Goal: Task Accomplishment & Management: Complete application form

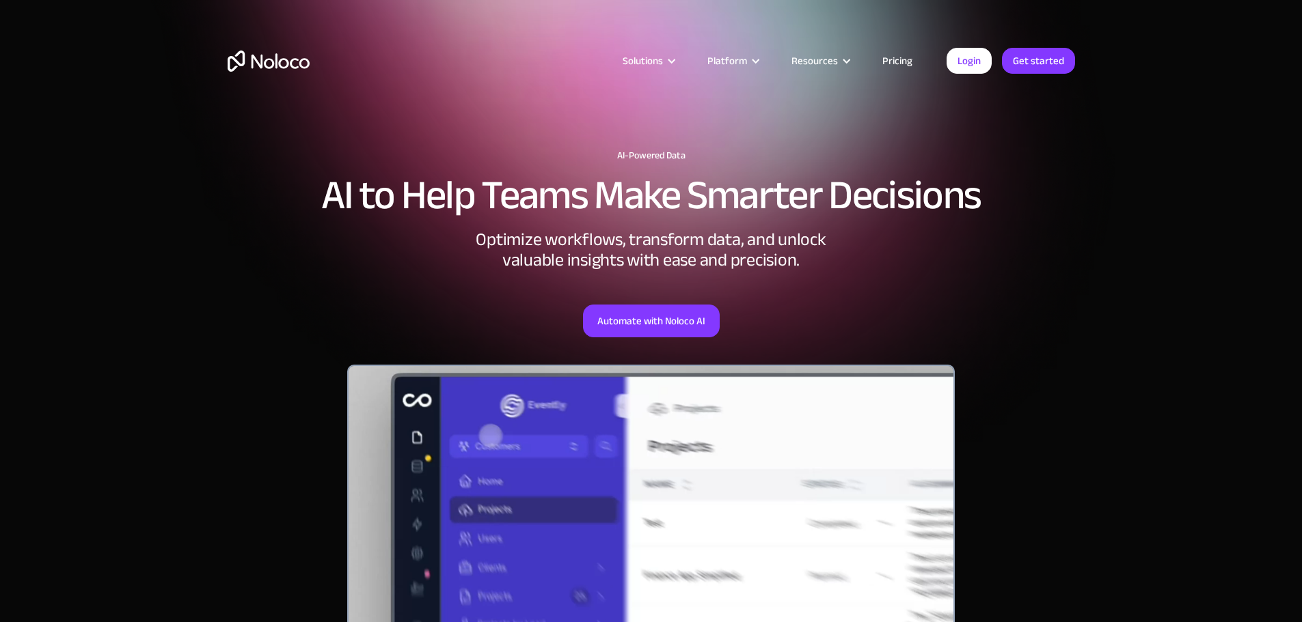
click at [885, 57] on link "Pricing" at bounding box center [897, 61] width 64 height 18
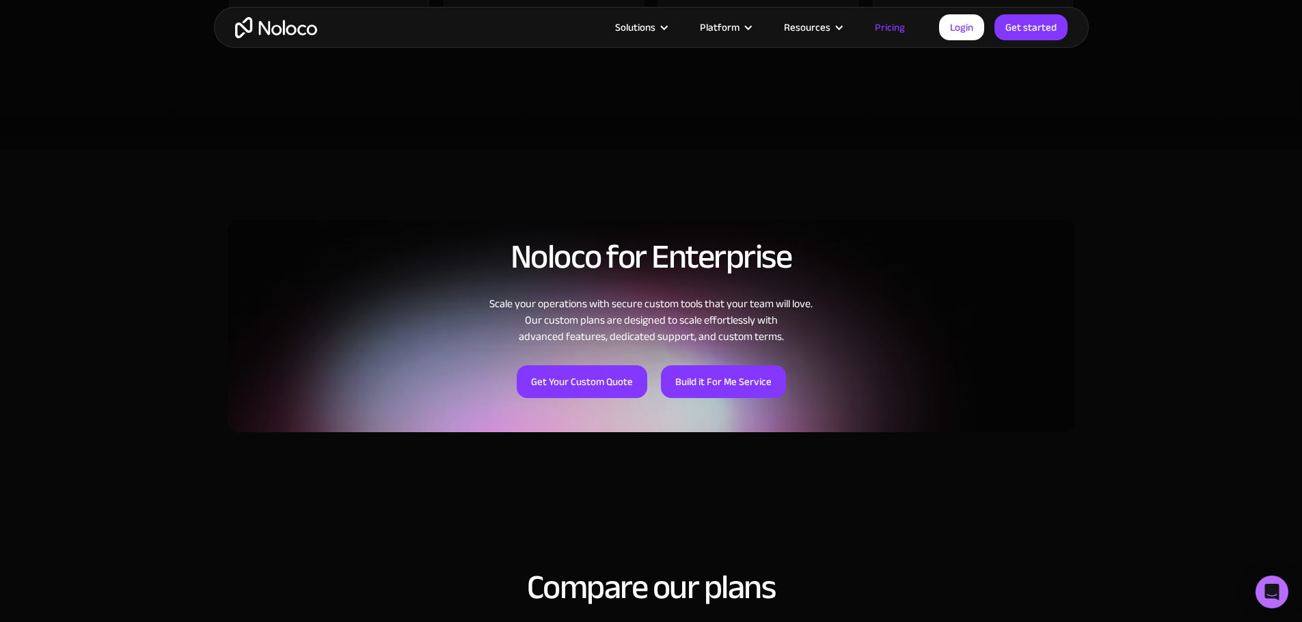
scroll to position [1093, 0]
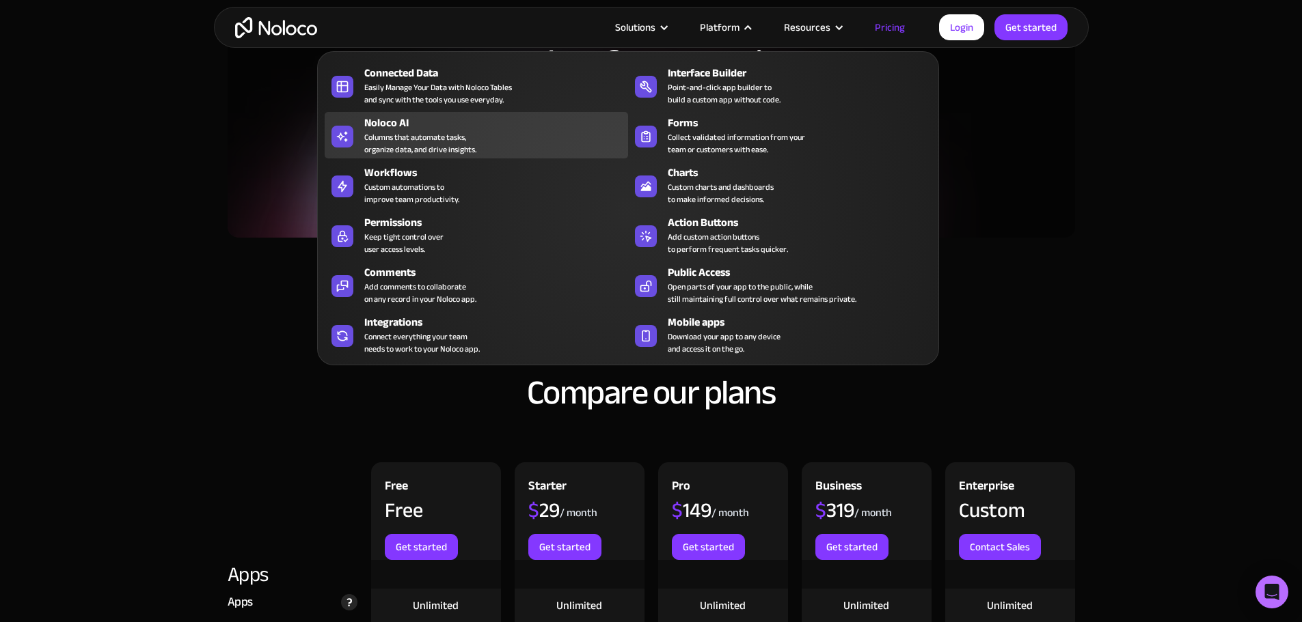
click at [412, 144] on div "Columns that automate tasks, organize data, and drive insights." at bounding box center [420, 143] width 112 height 25
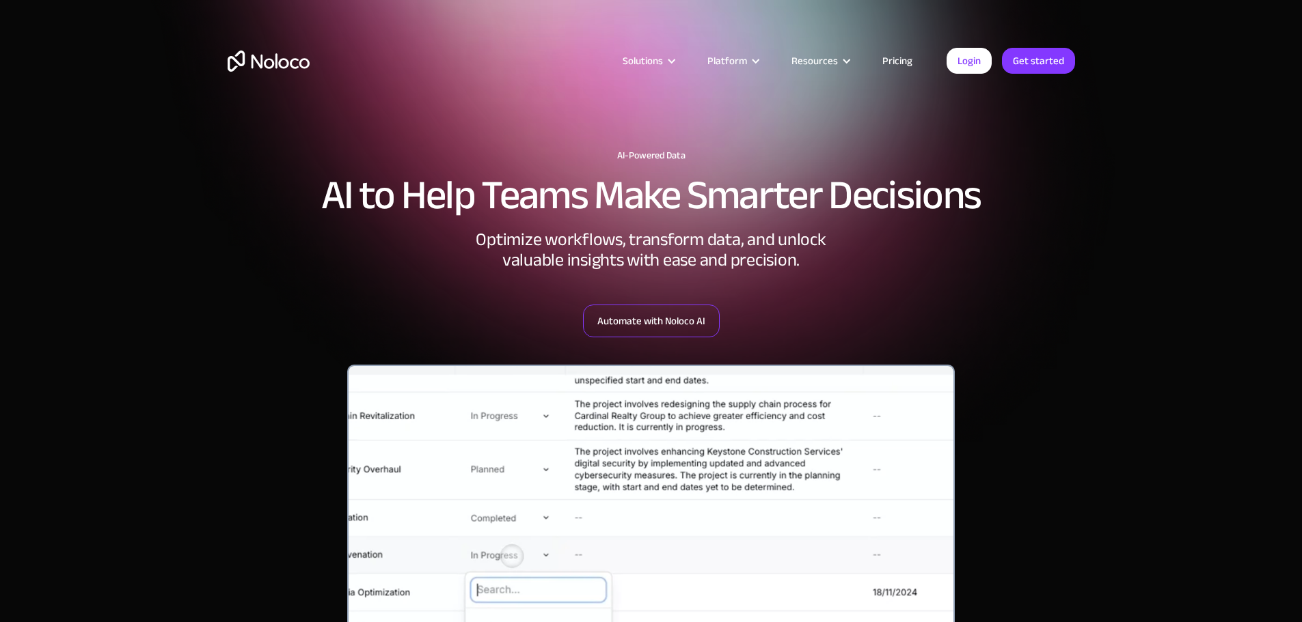
click at [623, 324] on link "Automate with Noloco AI" at bounding box center [651, 321] width 137 height 33
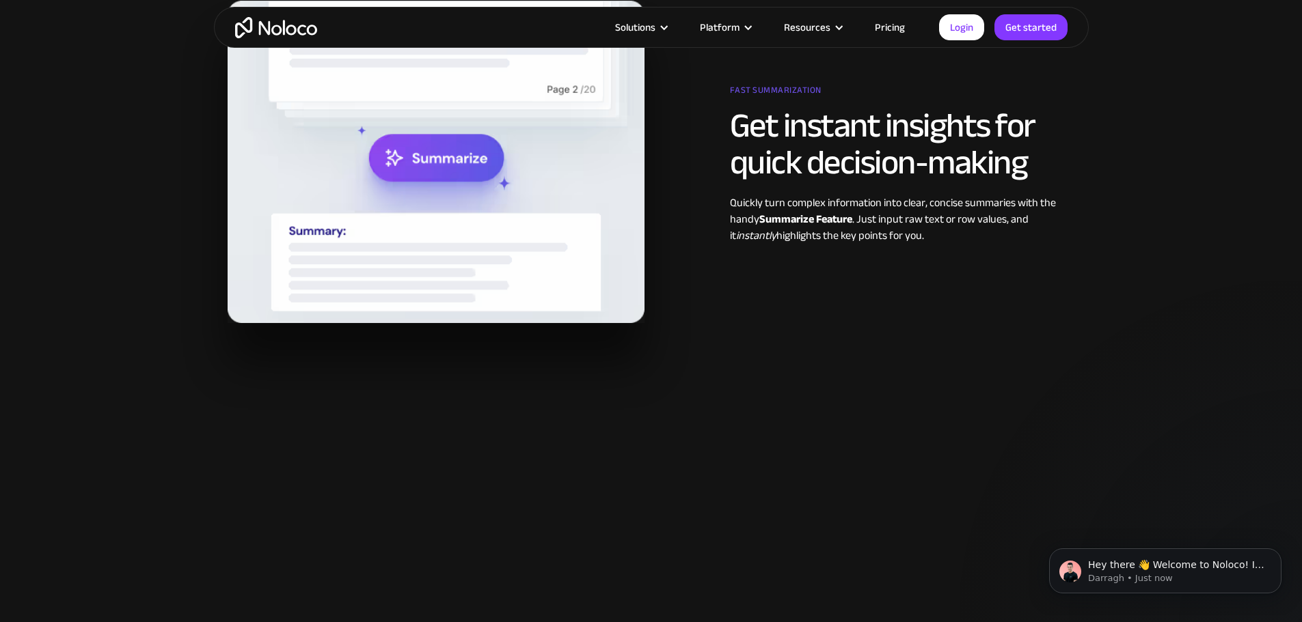
scroll to position [1435, 0]
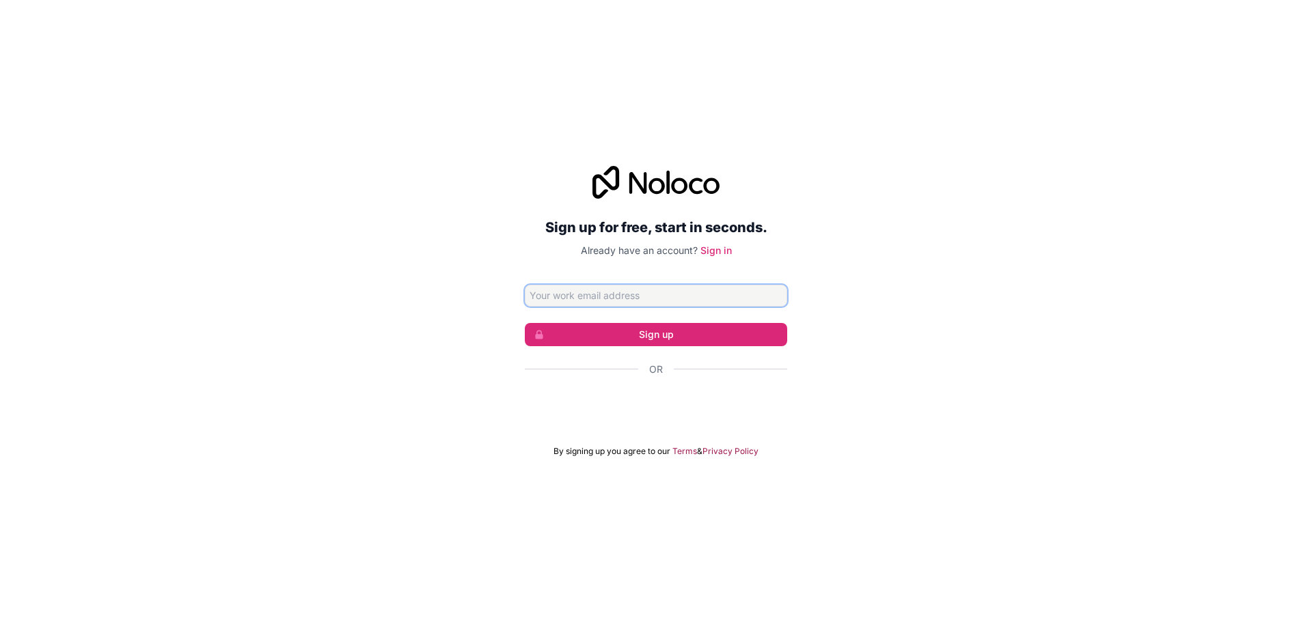
click at [617, 297] on input "Email address" at bounding box center [656, 296] width 262 height 22
type input "culzlspdfr@gmail.com"
click at [639, 332] on button "Sign up" at bounding box center [656, 334] width 262 height 23
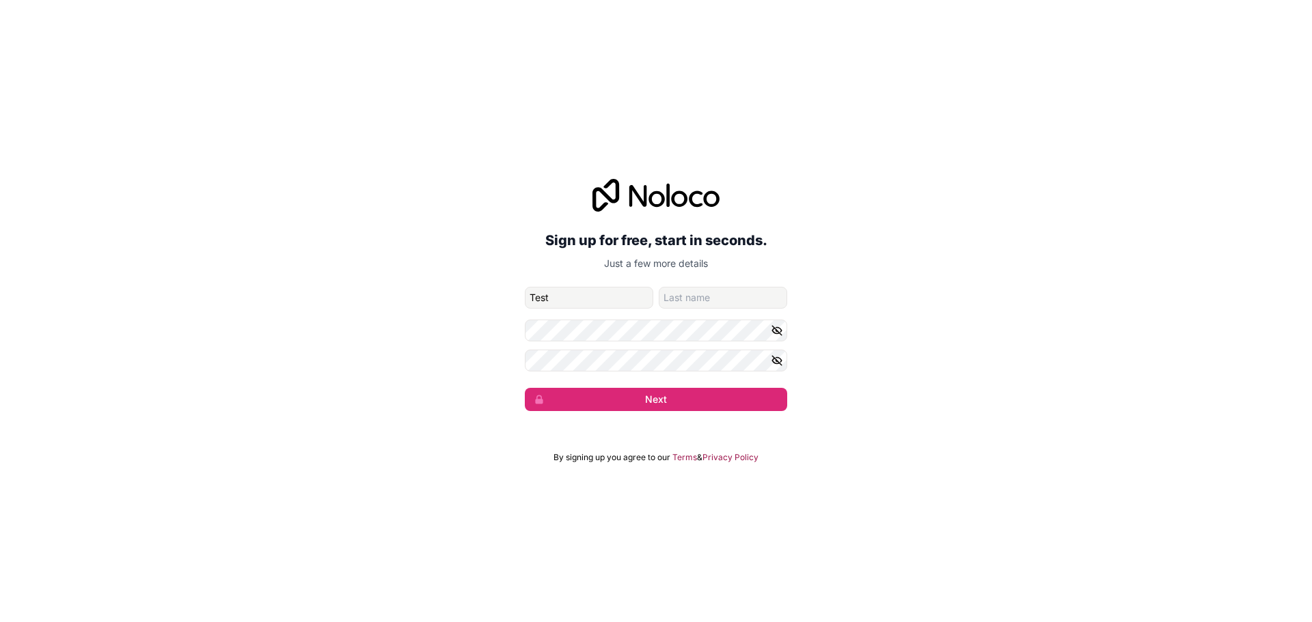
type input "Test"
click at [687, 295] on input "family-name" at bounding box center [723, 298] width 128 height 22
click at [710, 306] on input "Testae" at bounding box center [723, 298] width 128 height 22
type input "Testar"
click at [658, 344] on form "culzlspdfr@gmail.com Test Testar Next" at bounding box center [656, 349] width 262 height 124
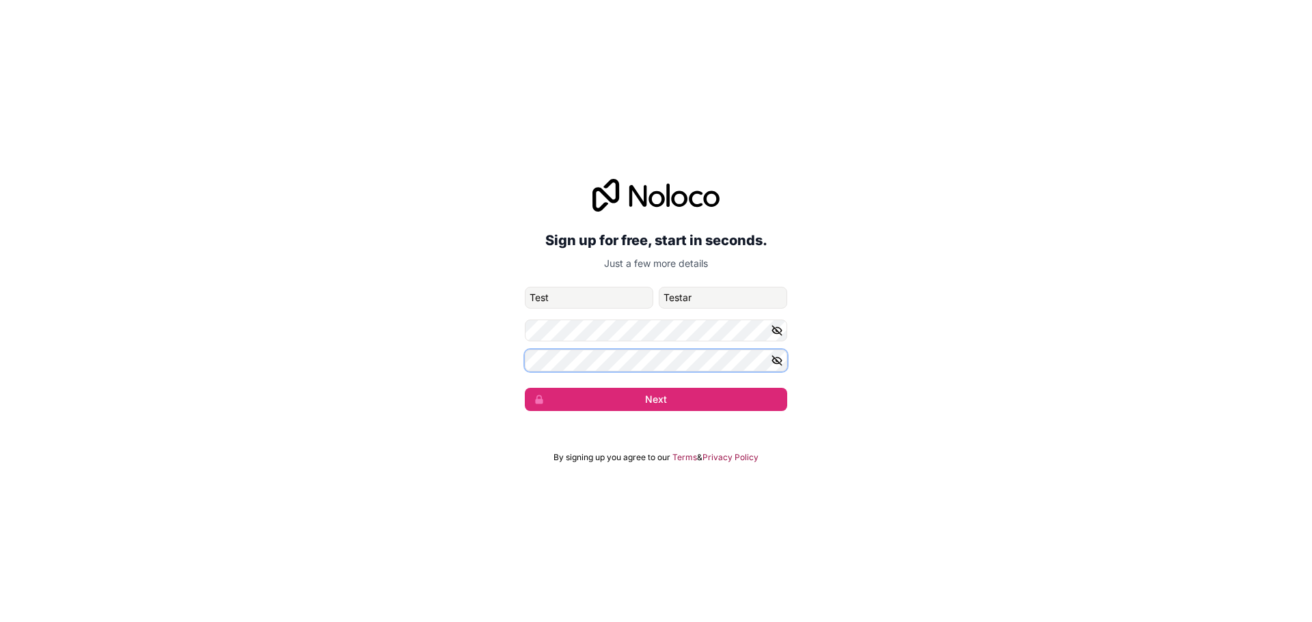
click at [525, 388] on button "Next" at bounding box center [656, 399] width 262 height 23
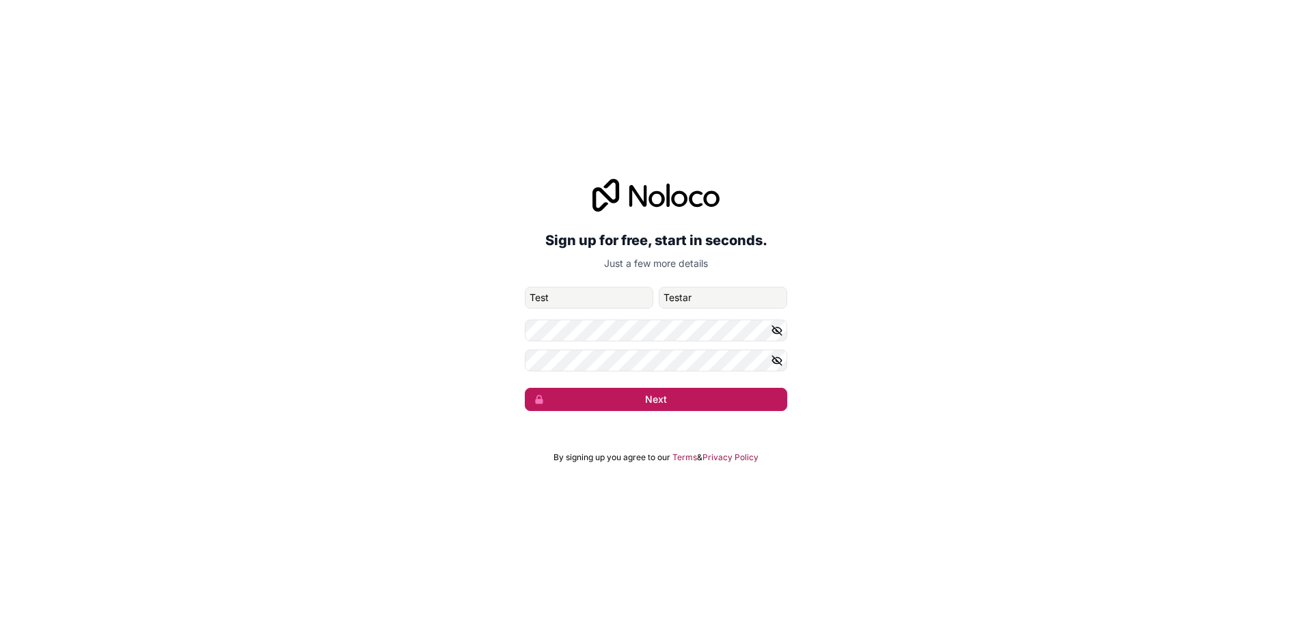
click at [652, 392] on button "Next" at bounding box center [656, 399] width 262 height 23
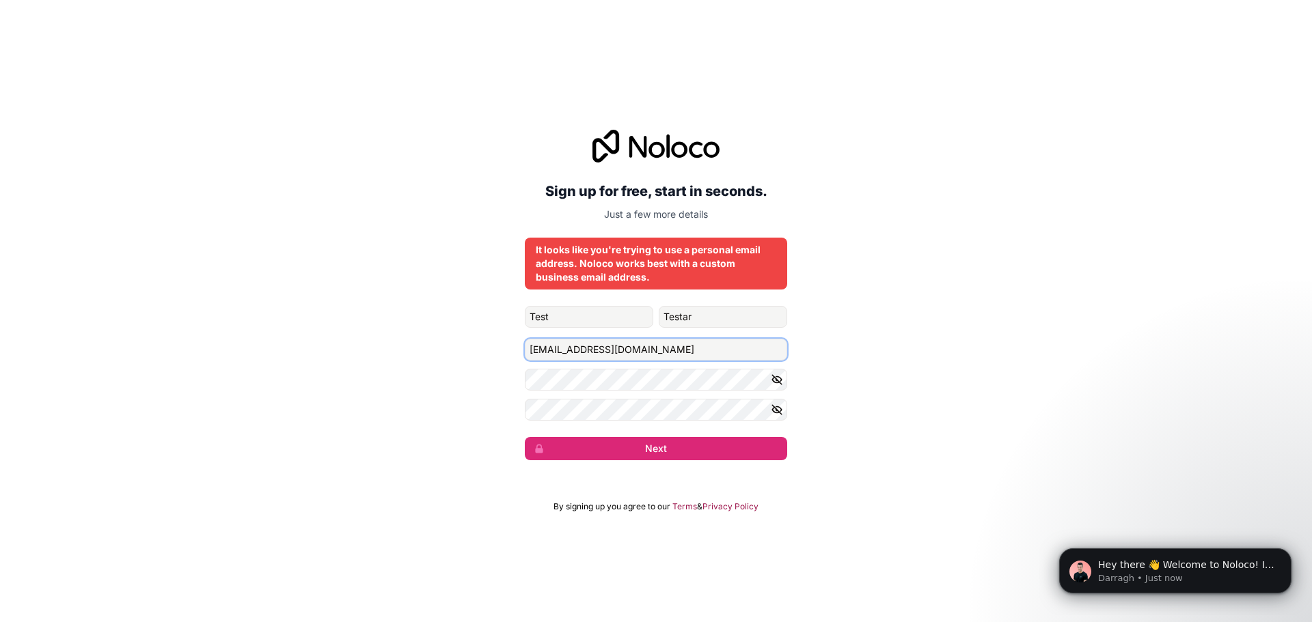
drag, startPoint x: 574, startPoint y: 349, endPoint x: 497, endPoint y: 355, distance: 77.4
click at [497, 353] on div "Sign up for free, start in seconds. Just a few more details It looks like you'r…" at bounding box center [656, 295] width 1312 height 369
click at [609, 353] on input "djurgardensifready@gmail.com" at bounding box center [656, 350] width 262 height 22
type input "djurgardensifreaddy@gmail.com"
click at [646, 443] on button "Next" at bounding box center [656, 448] width 262 height 23
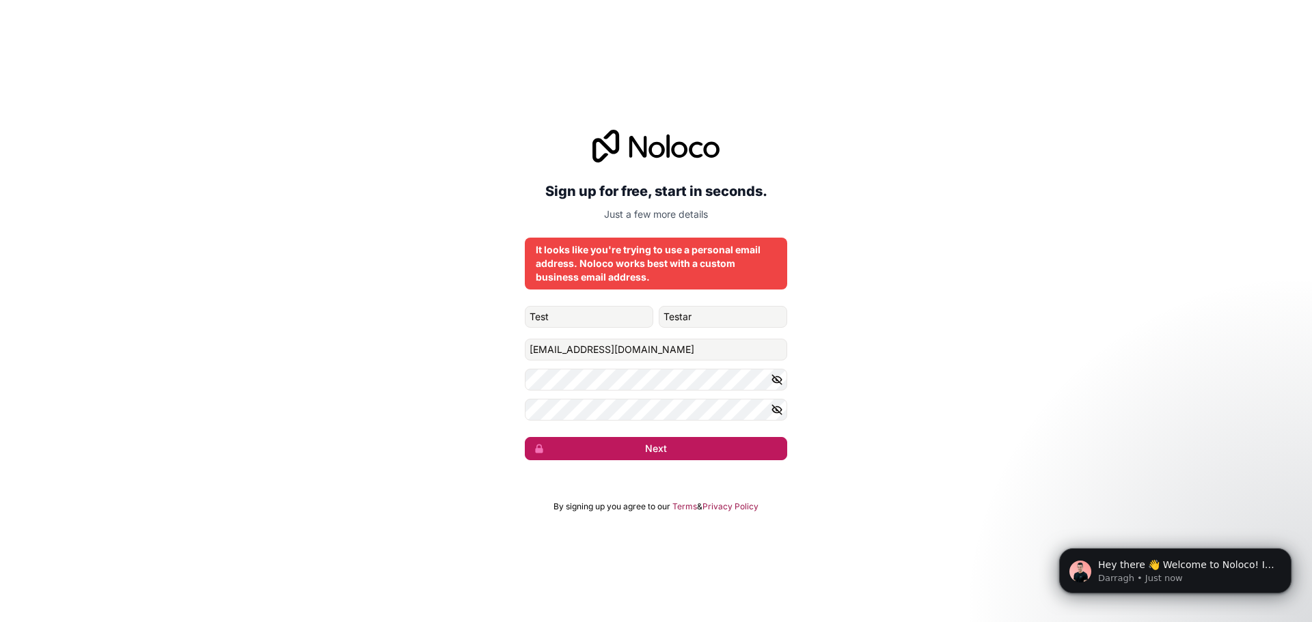
click at [646, 445] on button "Next" at bounding box center [656, 448] width 262 height 23
